Goal: Information Seeking & Learning: Find specific fact

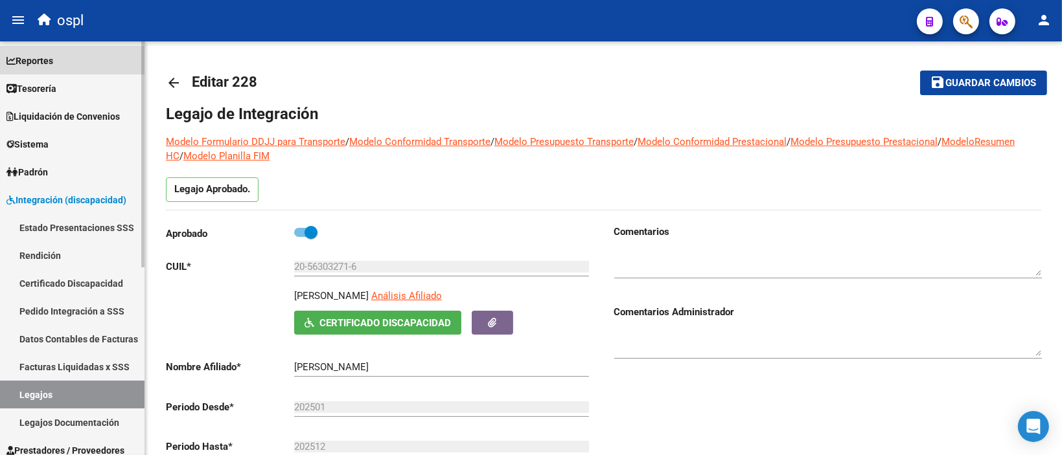
click at [31, 59] on span "Reportes" at bounding box center [29, 61] width 47 height 14
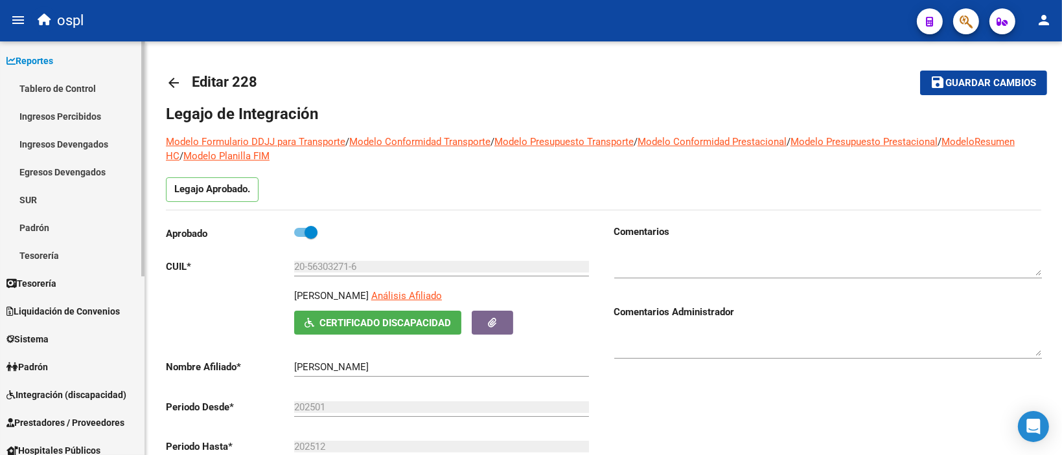
click at [84, 115] on link "Ingresos Percibidos" at bounding box center [72, 116] width 144 height 28
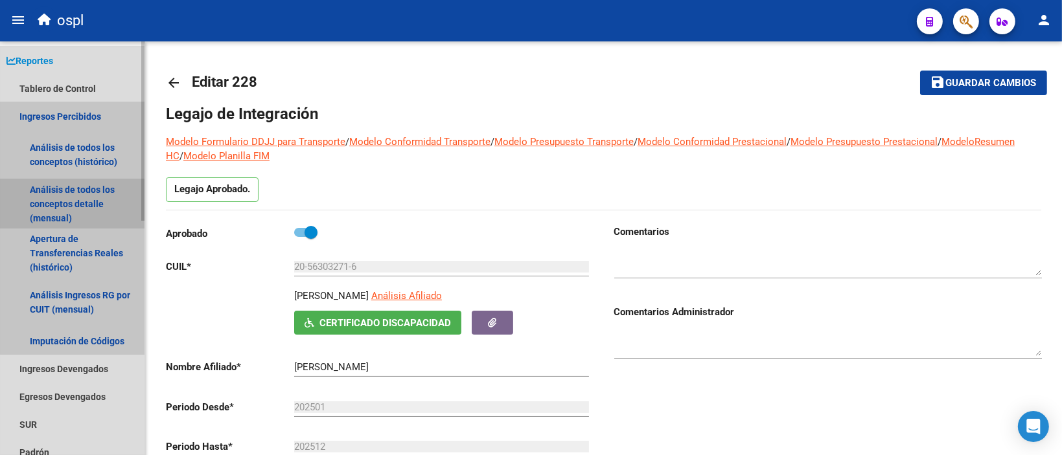
click at [85, 203] on link "Análisis de todos los conceptos detalle (mensual)" at bounding box center [72, 203] width 144 height 49
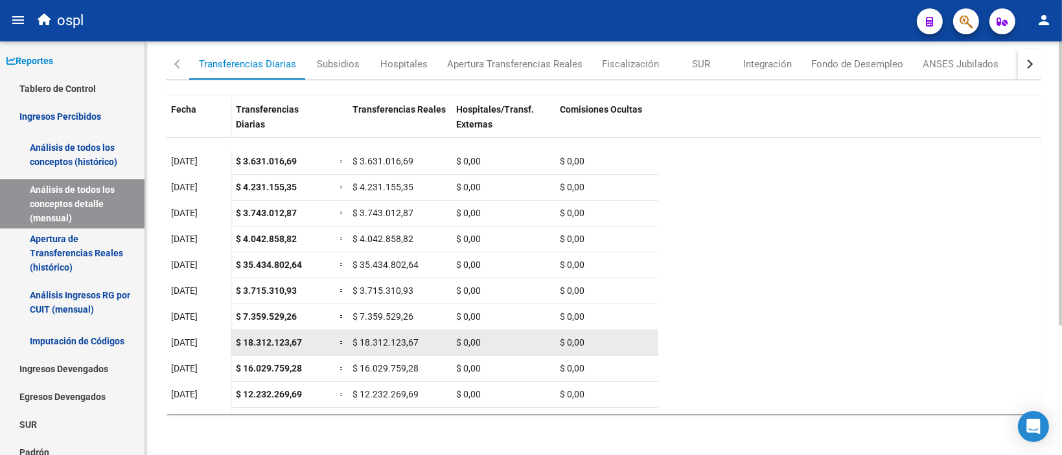
scroll to position [54, 0]
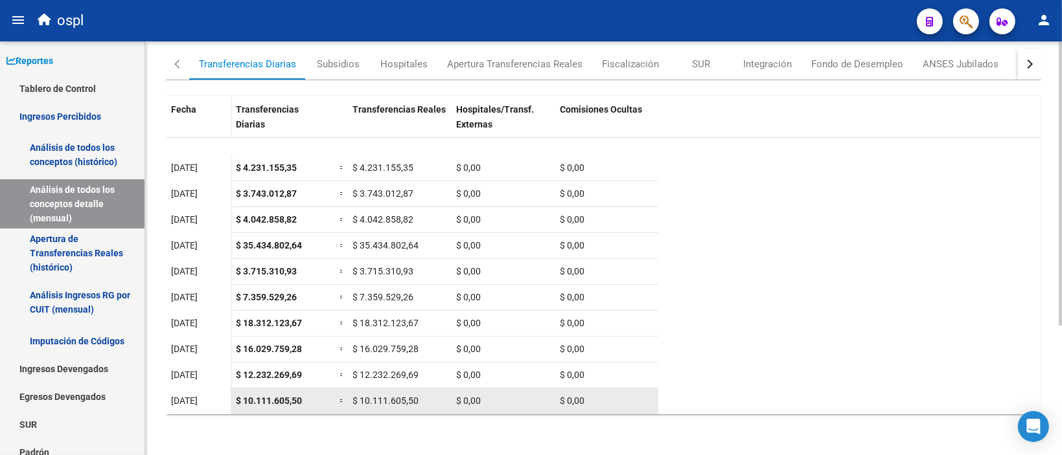
click at [304, 402] on div "$ 10.111.605,50" at bounding box center [282, 401] width 93 height 15
drag, startPoint x: 305, startPoint y: 401, endPoint x: 224, endPoint y: 403, distance: 81.0
click at [224, 403] on datatable-body-row "[DATE] $ 10.111.605,50 = $ 10.111.605,50 $ 0,00 $ 0,00" at bounding box center [412, 402] width 492 height 26
copy datatable-body-row "$ 10.111.605,50"
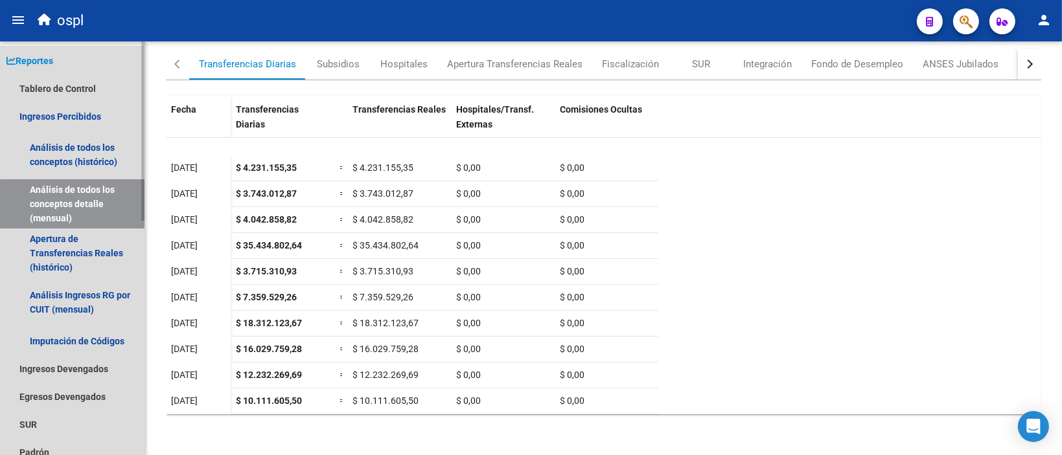
click at [70, 63] on link "Reportes" at bounding box center [72, 61] width 144 height 28
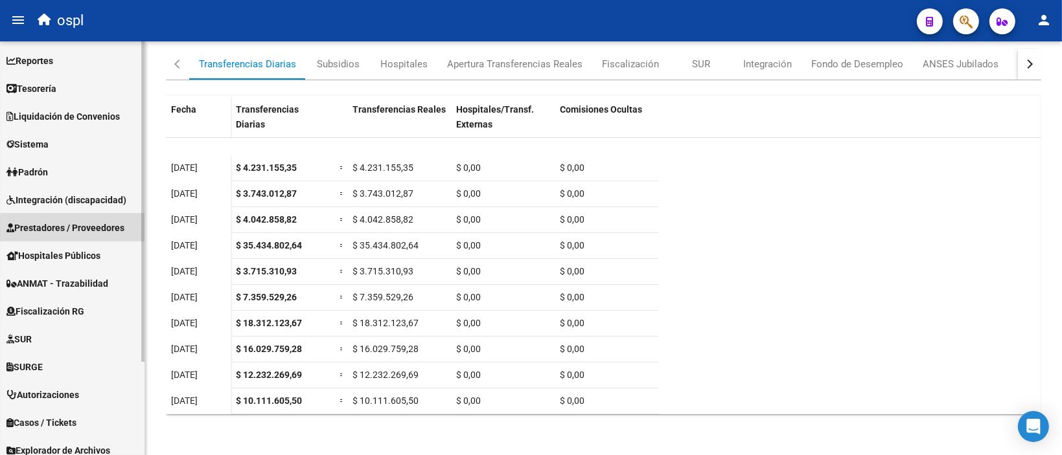
click at [75, 232] on span "Prestadores / Proveedores" at bounding box center [65, 228] width 118 height 14
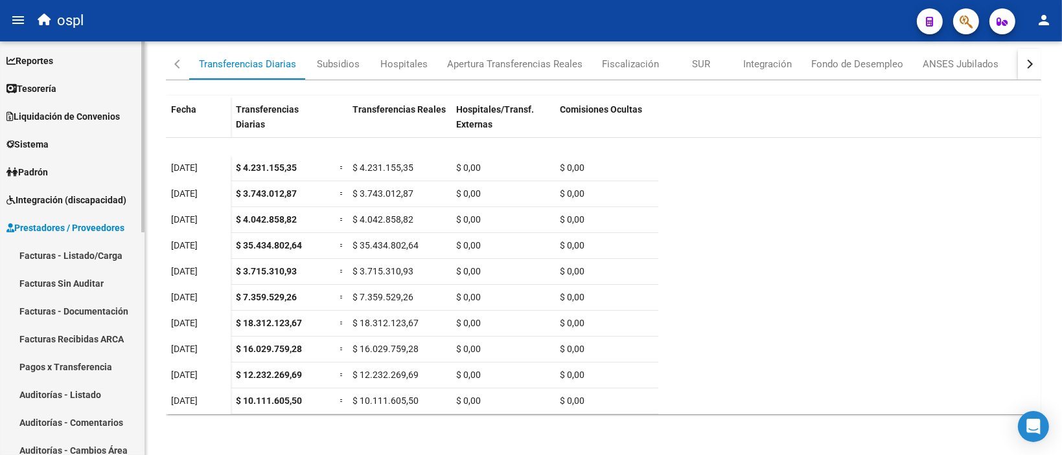
click at [109, 257] on link "Facturas - Listado/Carga" at bounding box center [72, 256] width 144 height 28
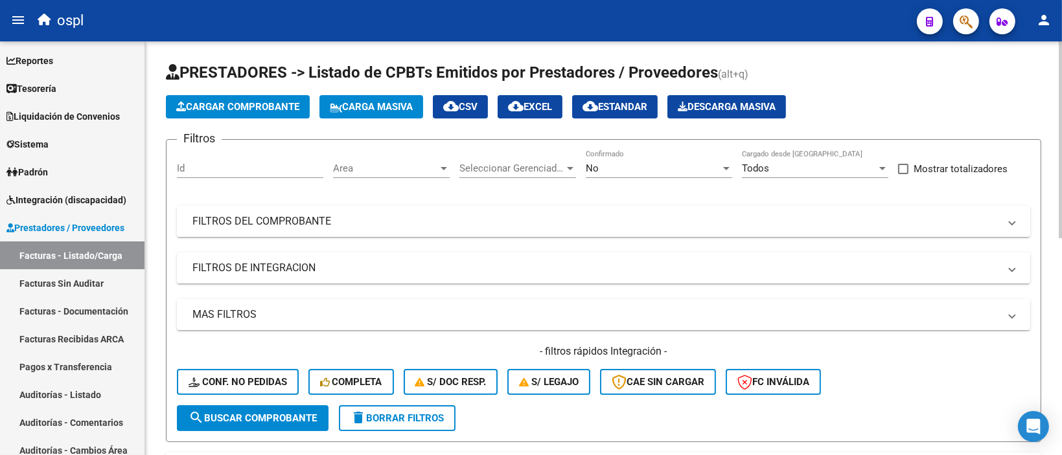
click at [291, 221] on mat-panel-title "FILTROS DEL COMPROBANTE" at bounding box center [595, 221] width 807 height 14
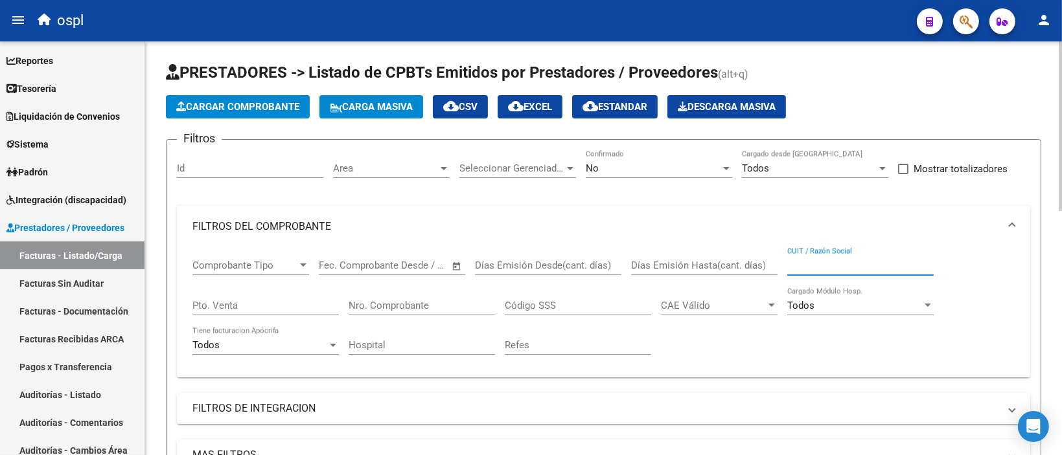
click at [839, 266] on input "CUIT / Razón Social" at bounding box center [860, 266] width 146 height 12
paste input "30714322342"
click at [665, 163] on div "No" at bounding box center [653, 169] width 135 height 12
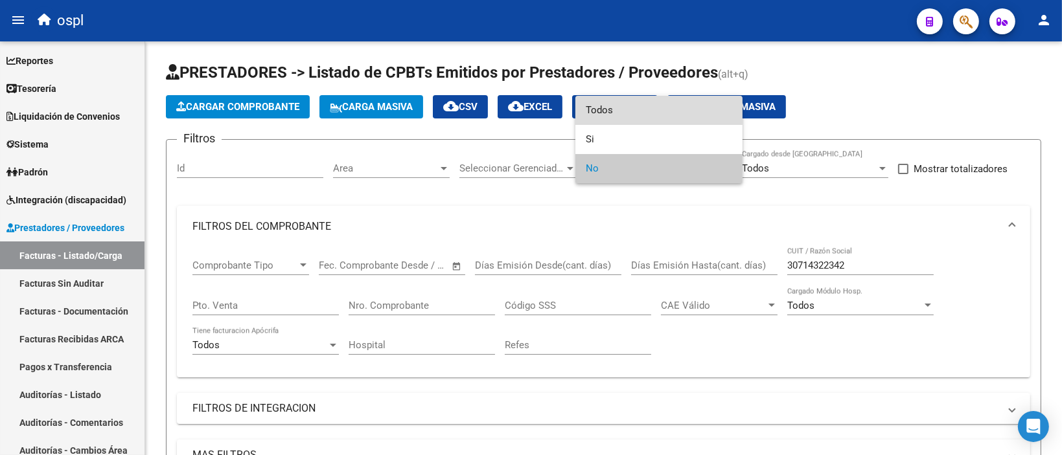
click at [640, 111] on span "Todos" at bounding box center [659, 110] width 146 height 29
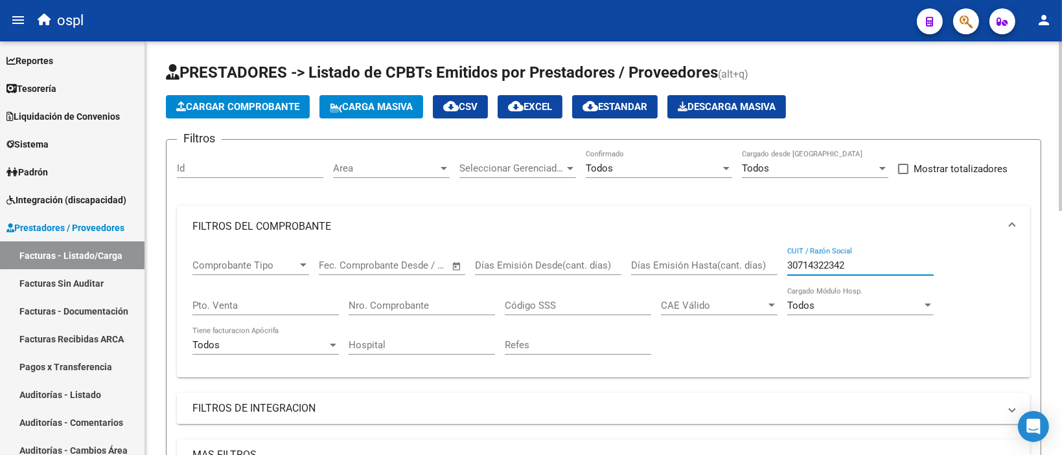
click at [840, 264] on input "30714322342" at bounding box center [860, 266] width 146 height 12
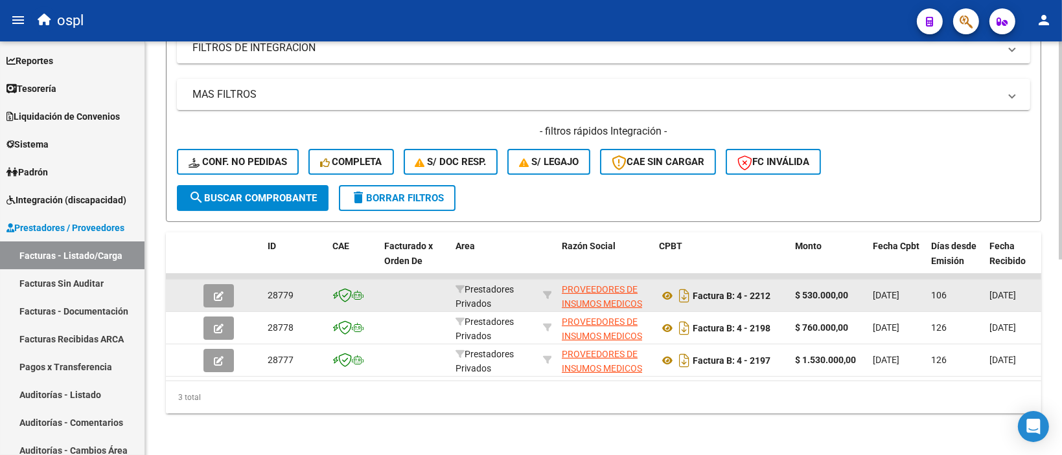
scroll to position [370, 0]
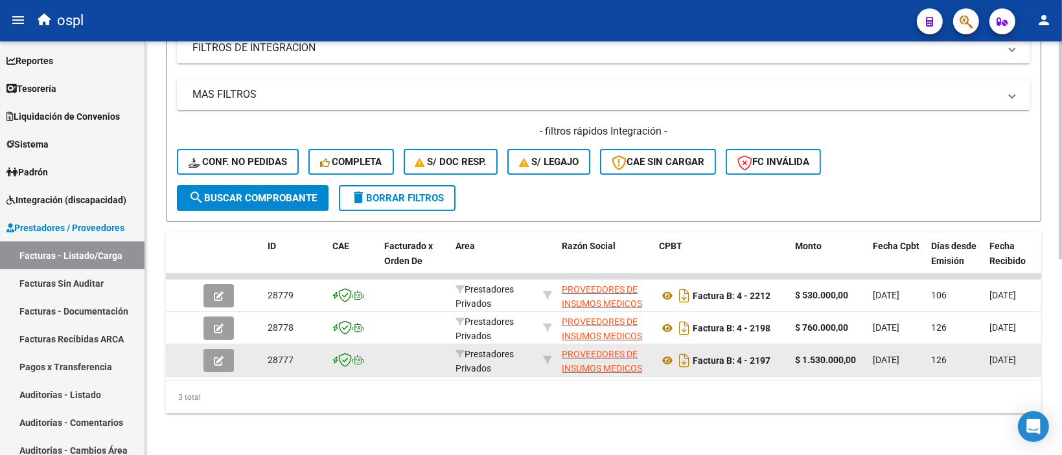
type input "30714322342"
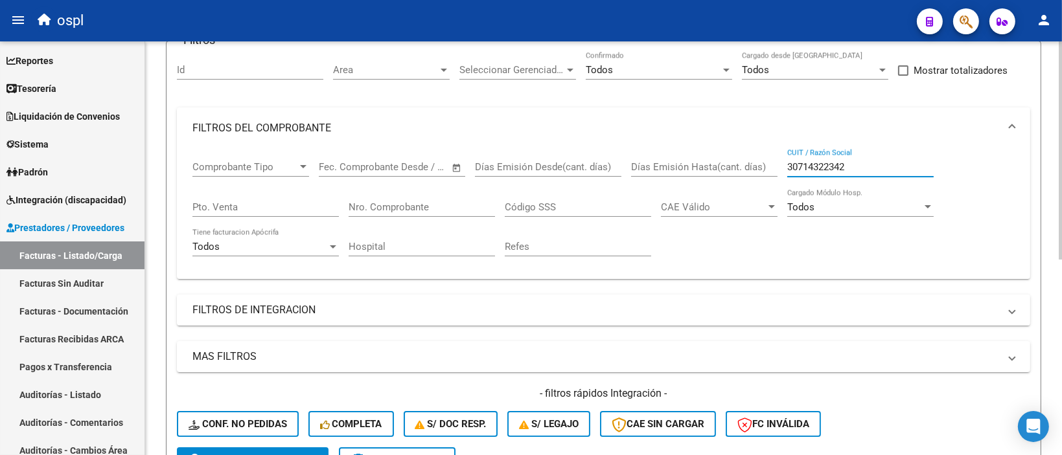
scroll to position [46, 0]
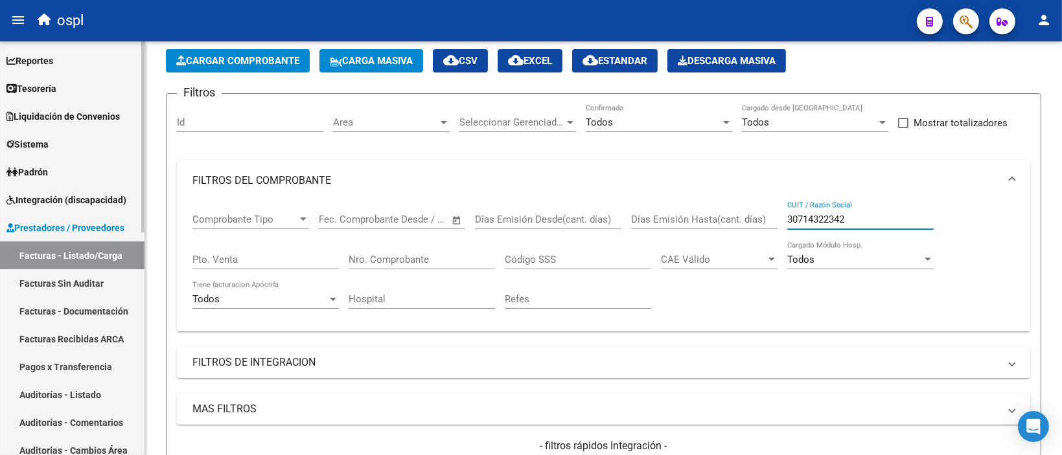
click at [89, 227] on span "Prestadores / Proveedores" at bounding box center [65, 228] width 118 height 14
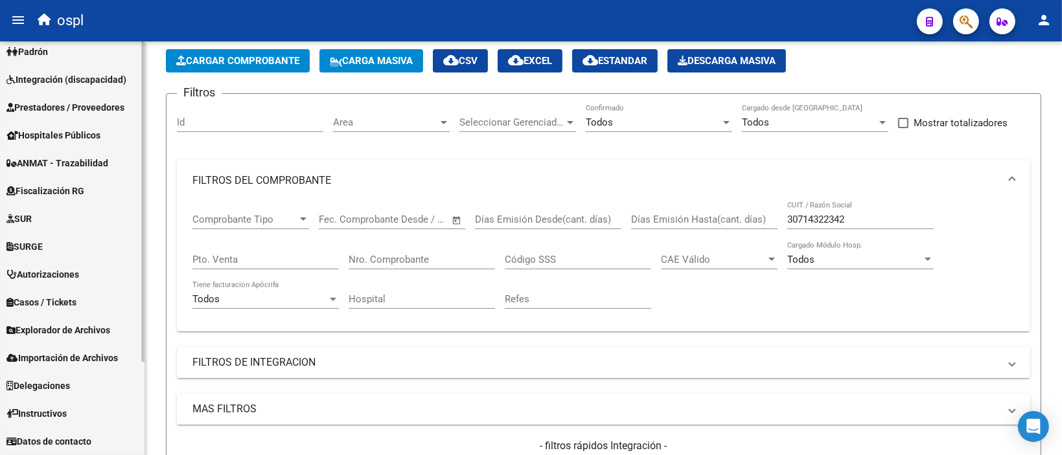
scroll to position [0, 0]
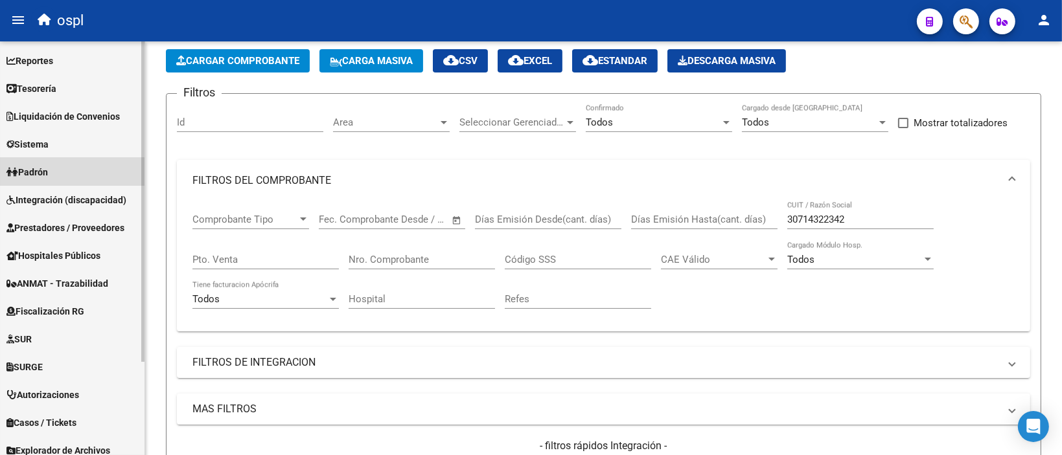
click at [40, 178] on span "Padrón" at bounding box center [26, 172] width 41 height 14
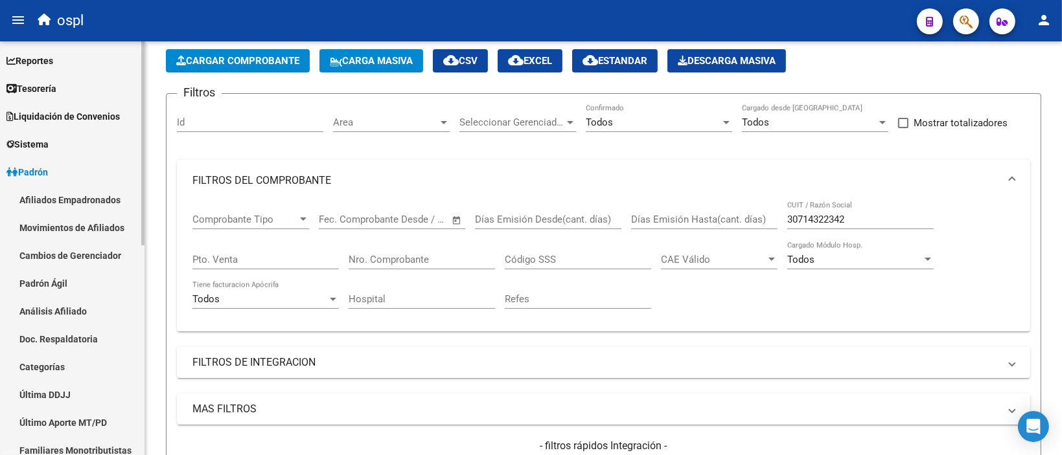
click at [52, 198] on link "Afiliados Empadronados" at bounding box center [72, 200] width 144 height 28
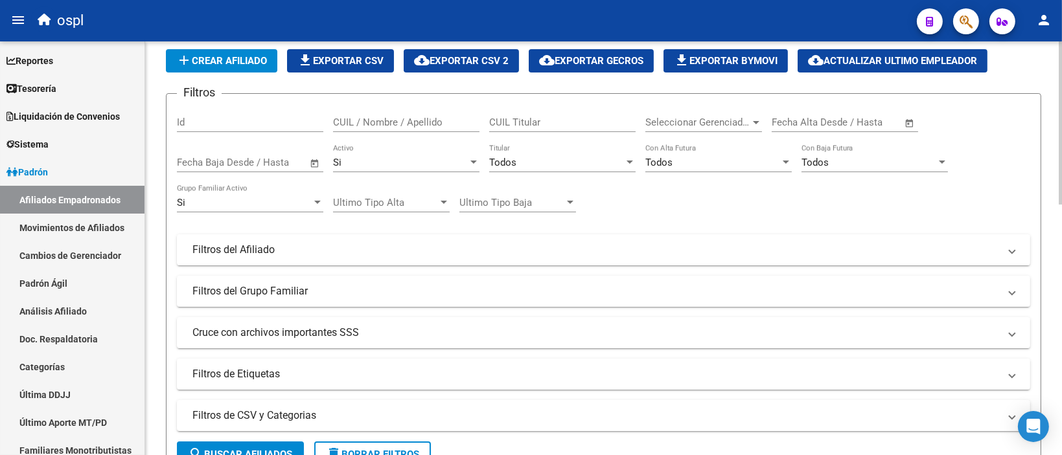
click at [435, 128] on div "CUIL / Nombre / Apellido" at bounding box center [406, 118] width 146 height 28
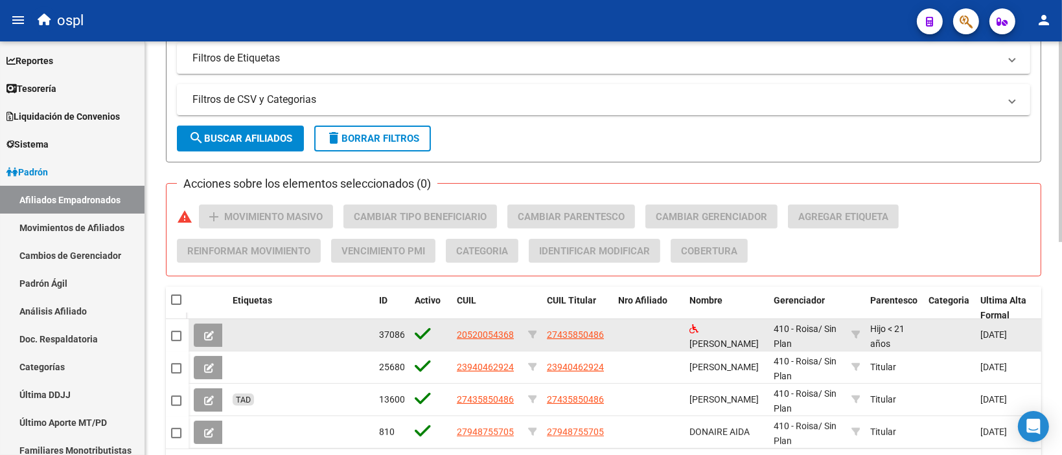
scroll to position [440, 0]
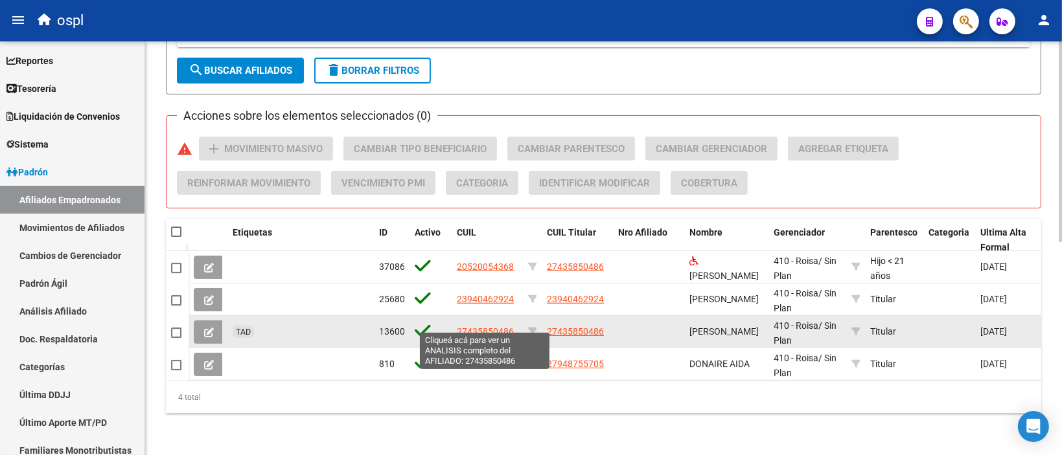
type input "donaire"
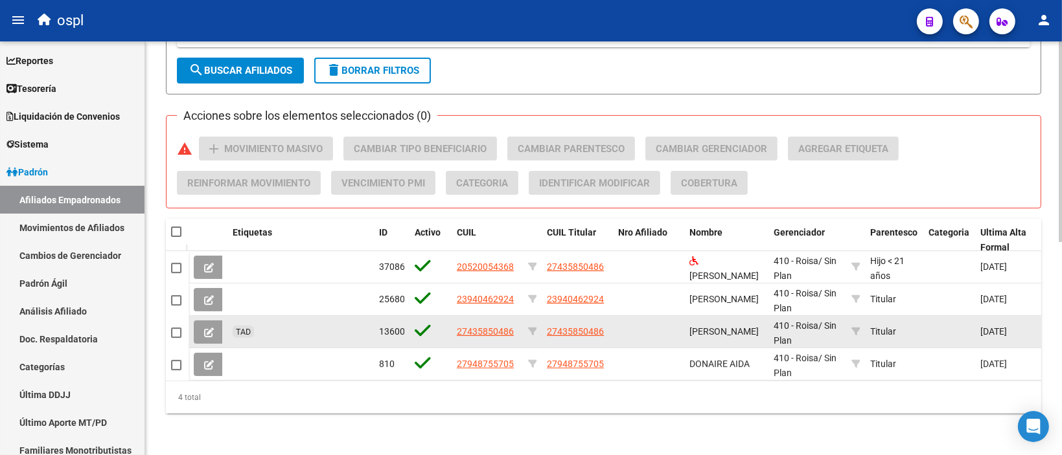
drag, startPoint x: 489, startPoint y: 321, endPoint x: 426, endPoint y: 312, distance: 63.4
click at [426, 322] on icon at bounding box center [423, 331] width 16 height 18
drag, startPoint x: 452, startPoint y: 322, endPoint x: 521, endPoint y: 320, distance: 68.7
click at [521, 320] on datatable-body-cell "27435850486" at bounding box center [487, 332] width 71 height 32
copy span "27435850486"
